Goal: Information Seeking & Learning: Learn about a topic

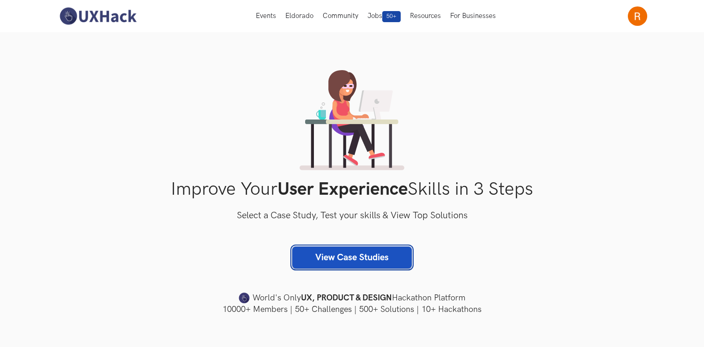
click at [355, 256] on link "View Case Studies" at bounding box center [352, 257] width 120 height 22
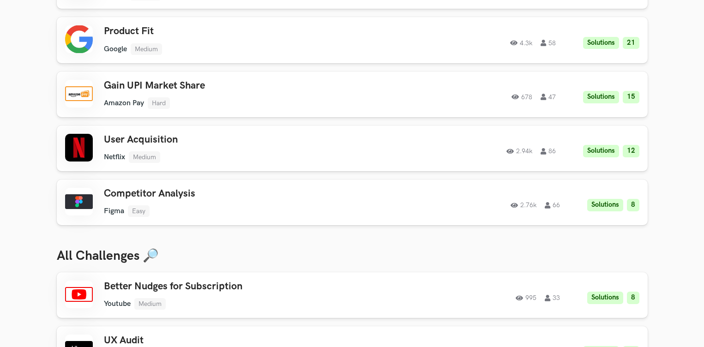
scroll to position [132, 0]
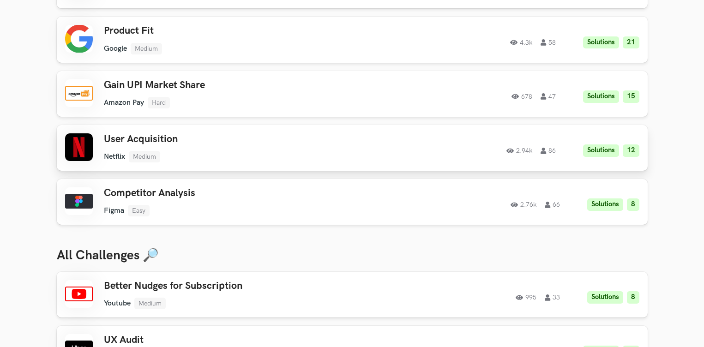
click at [193, 145] on h3 "User Acquisition" at bounding box center [235, 139] width 262 height 12
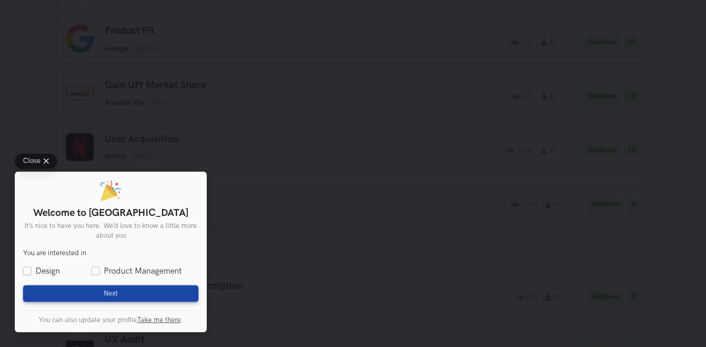
click at [27, 162] on span "Close" at bounding box center [32, 161] width 18 height 7
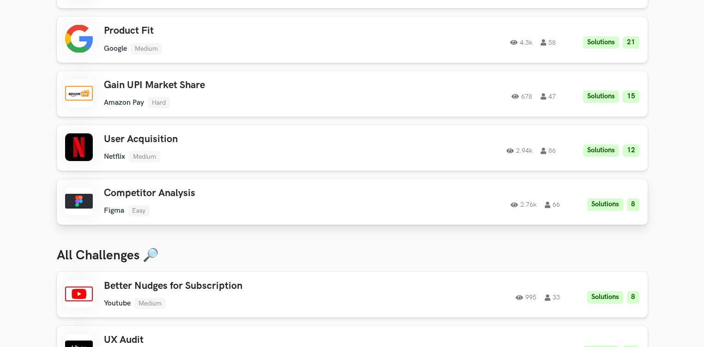
click at [273, 214] on ul "Figma Easy" at bounding box center [235, 211] width 262 height 12
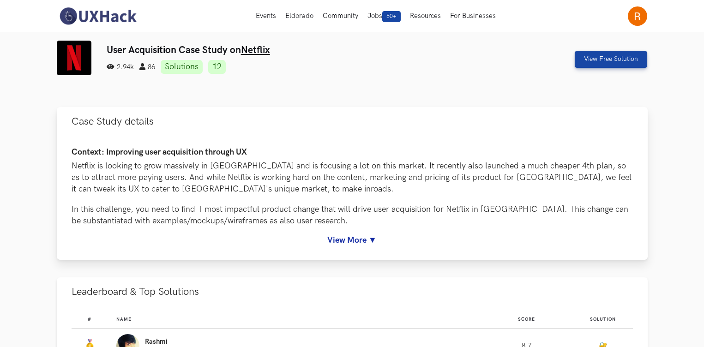
click at [371, 239] on link "View More ▼" at bounding box center [352, 240] width 561 height 10
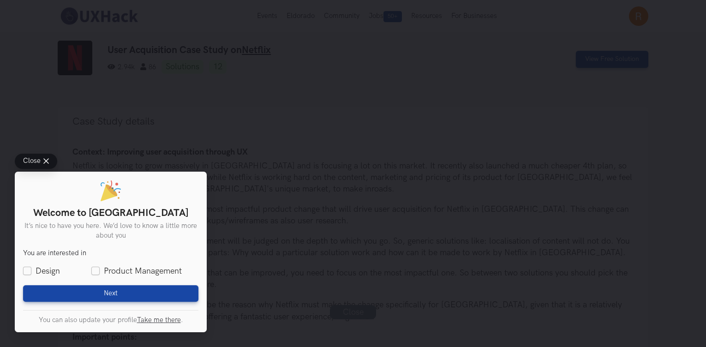
click at [46, 157] on button "Close" at bounding box center [36, 161] width 42 height 15
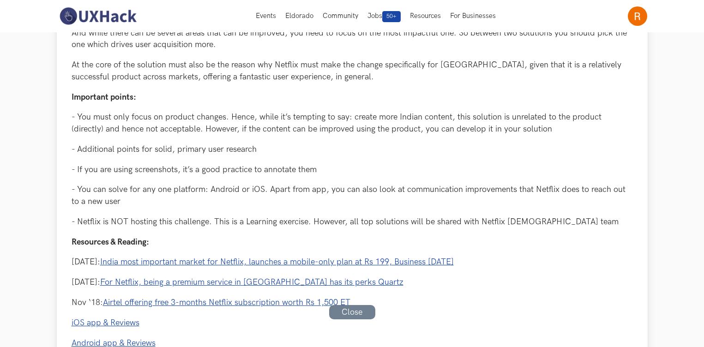
scroll to position [241, 0]
